Goal: Unclear: Browse casually

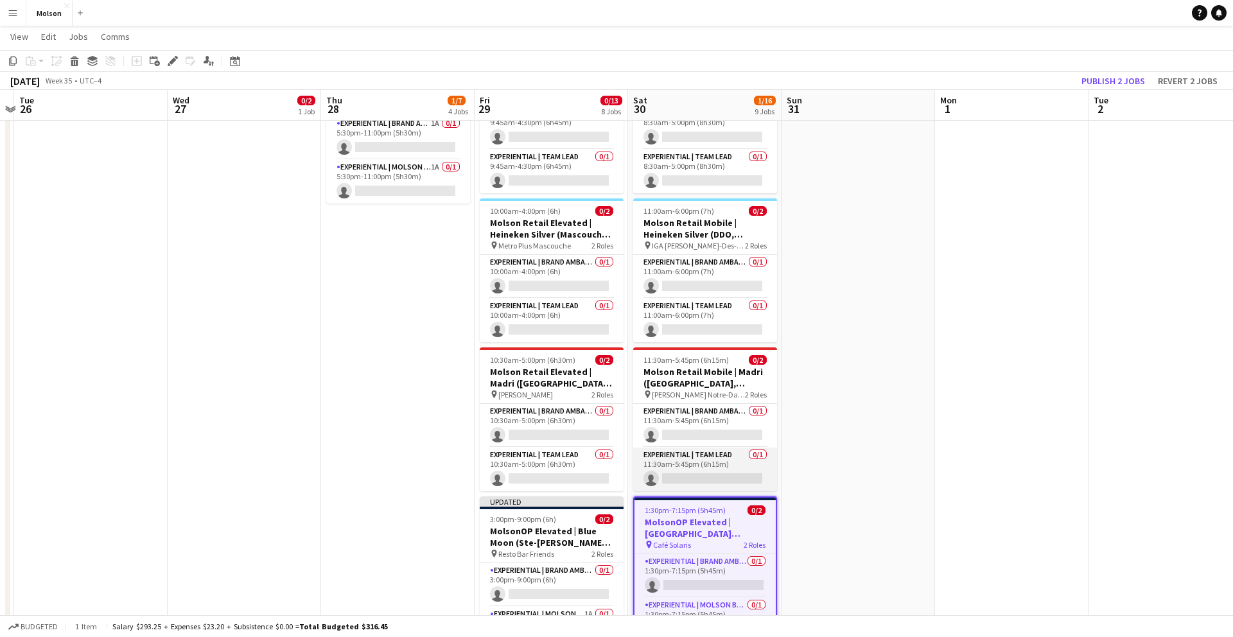
scroll to position [249, 0]
